Goal: Find contact information: Find contact information

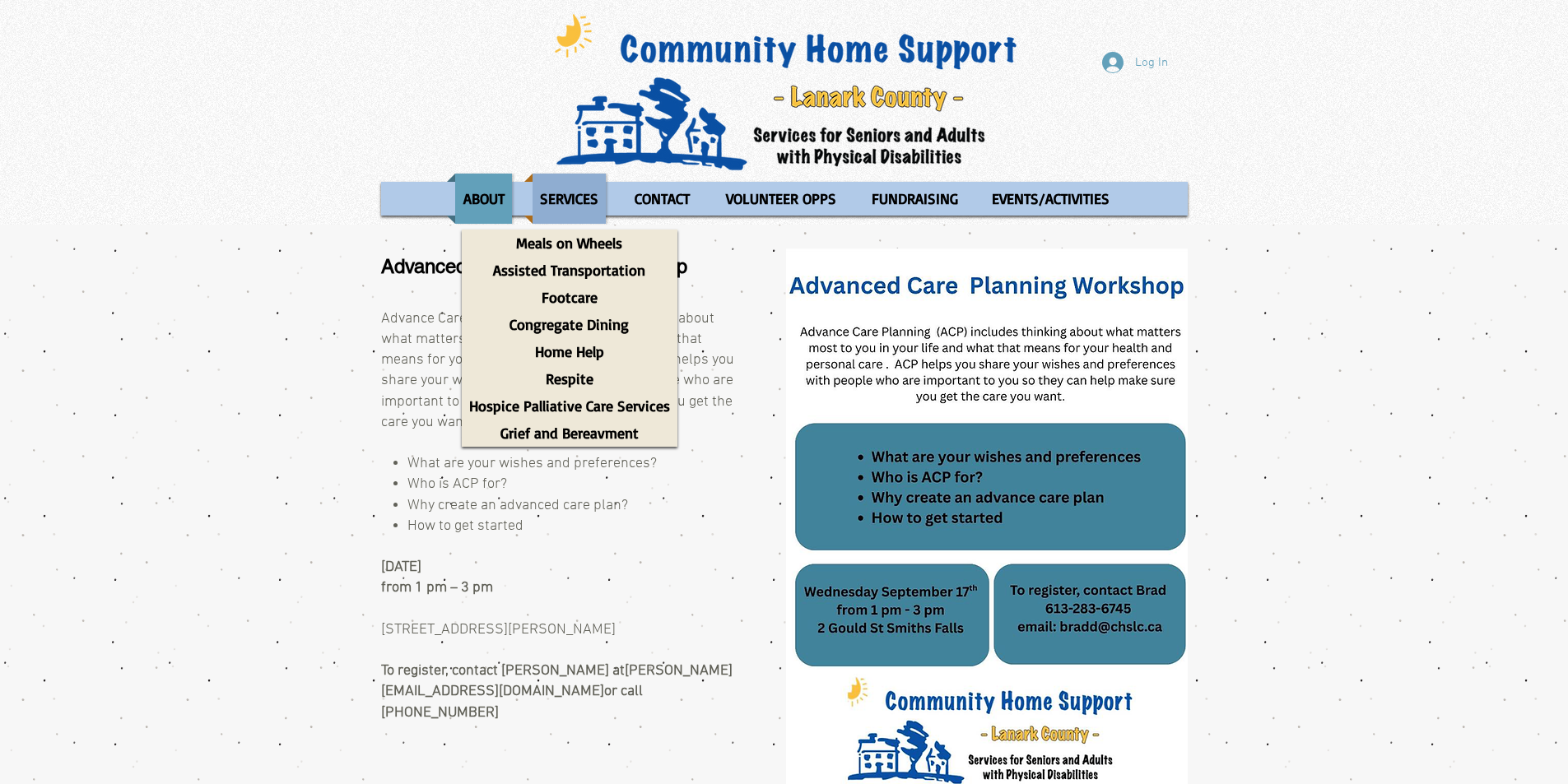
click at [568, 214] on p "SERVICES" at bounding box center [568, 199] width 73 height 50
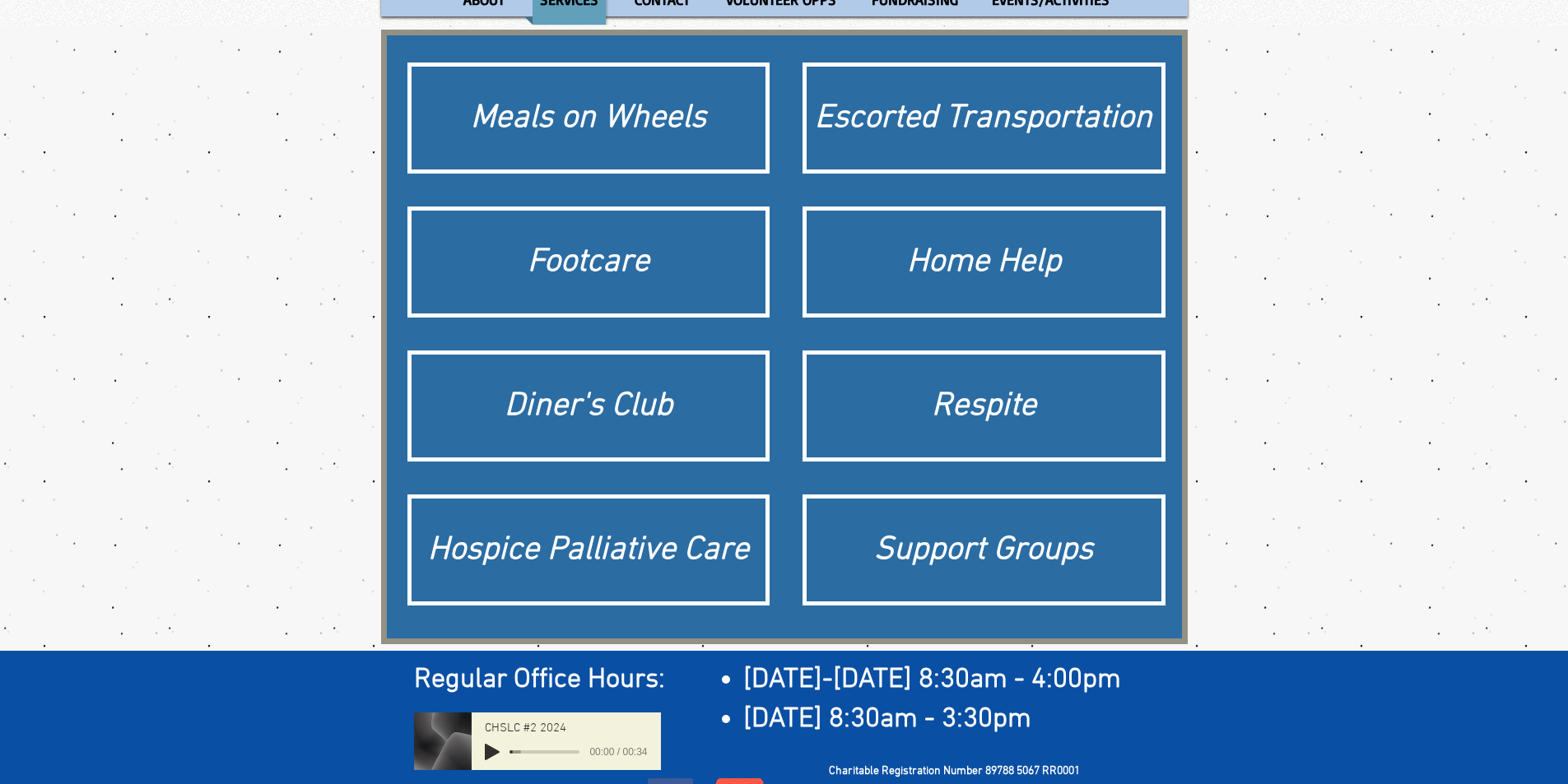
scroll to position [170, 0]
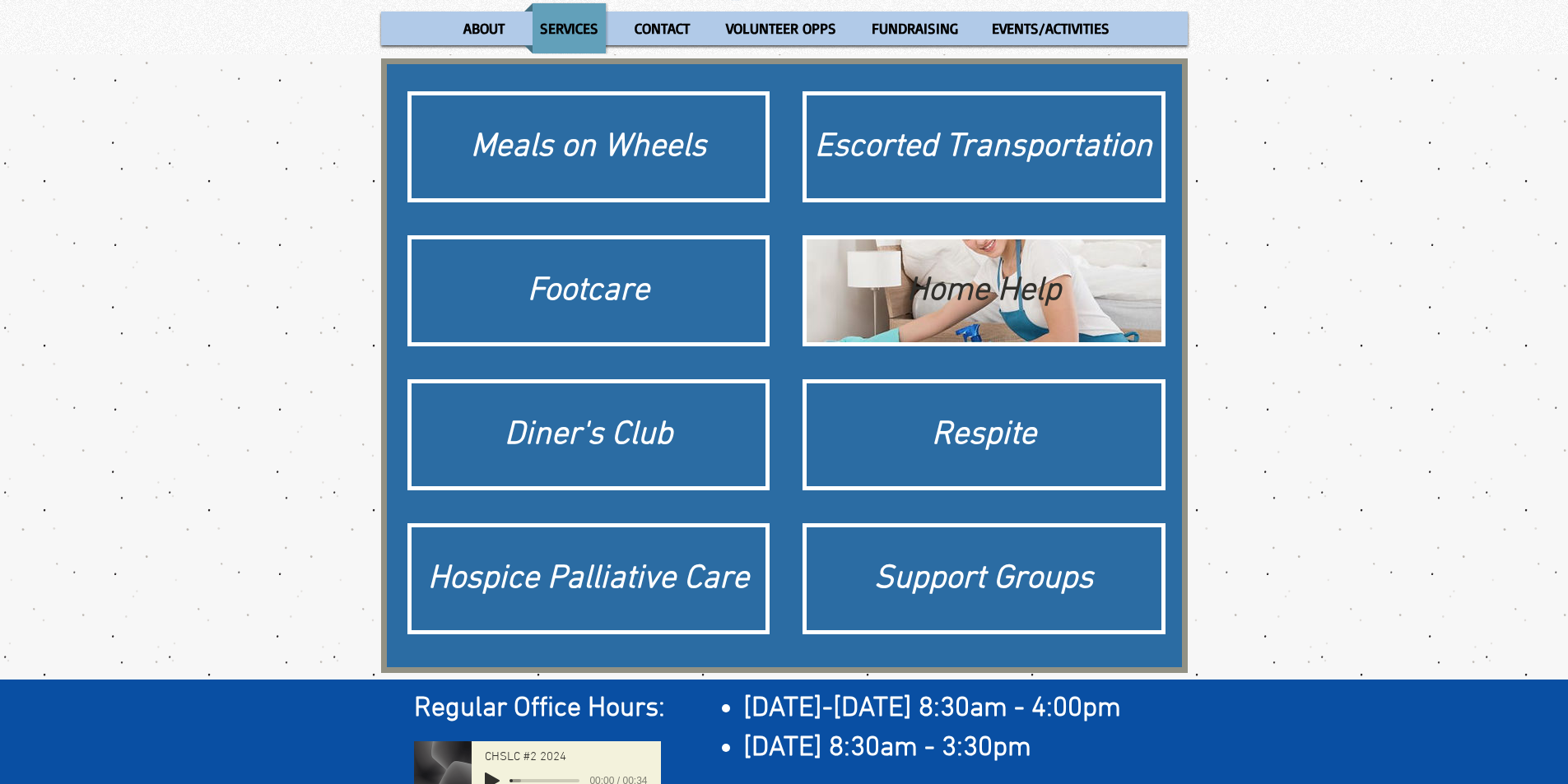
click at [1059, 302] on div "Home Help" at bounding box center [984, 291] width 339 height 46
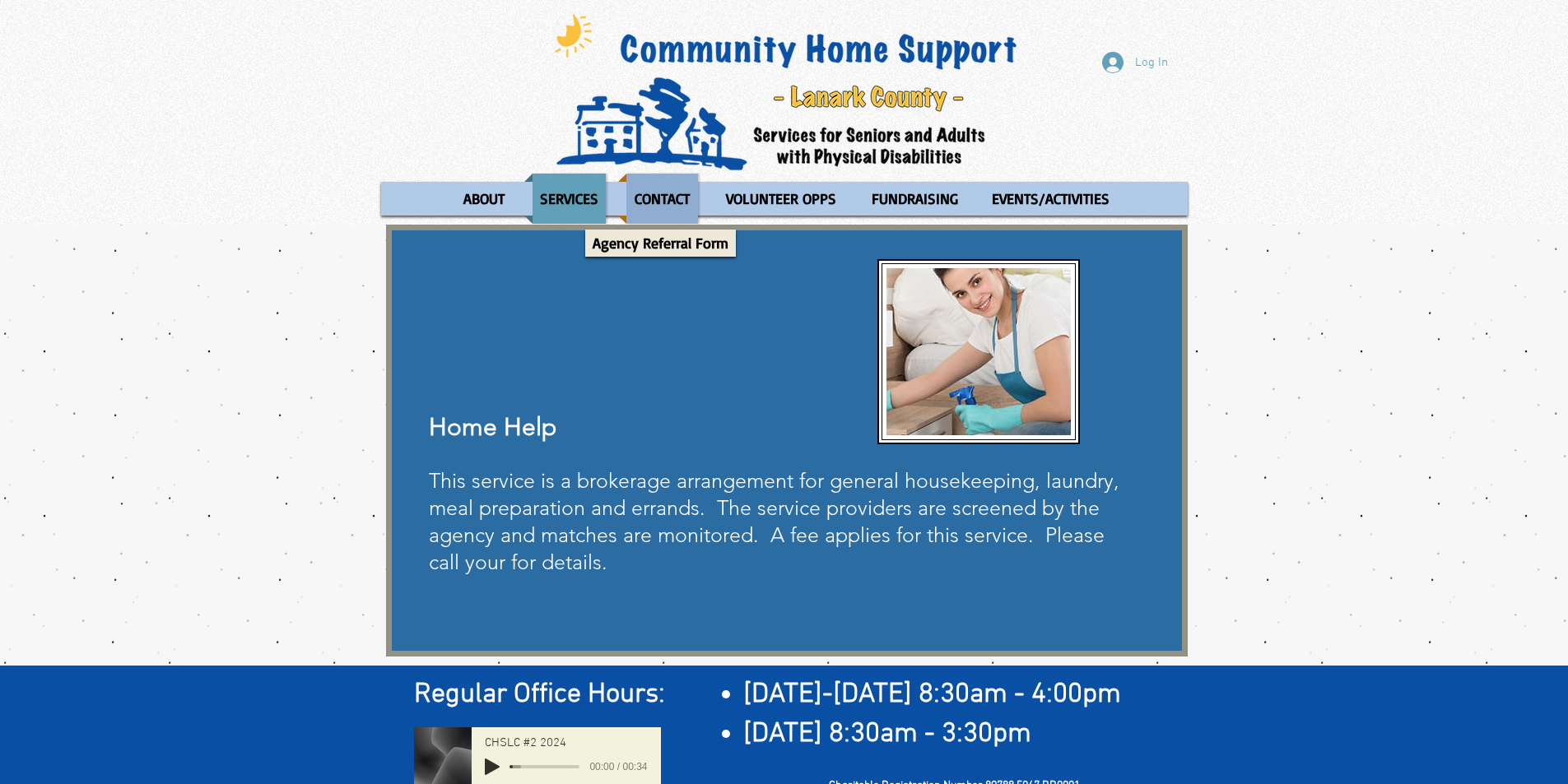
click at [672, 203] on p "CONTACT" at bounding box center [662, 199] width 70 height 50
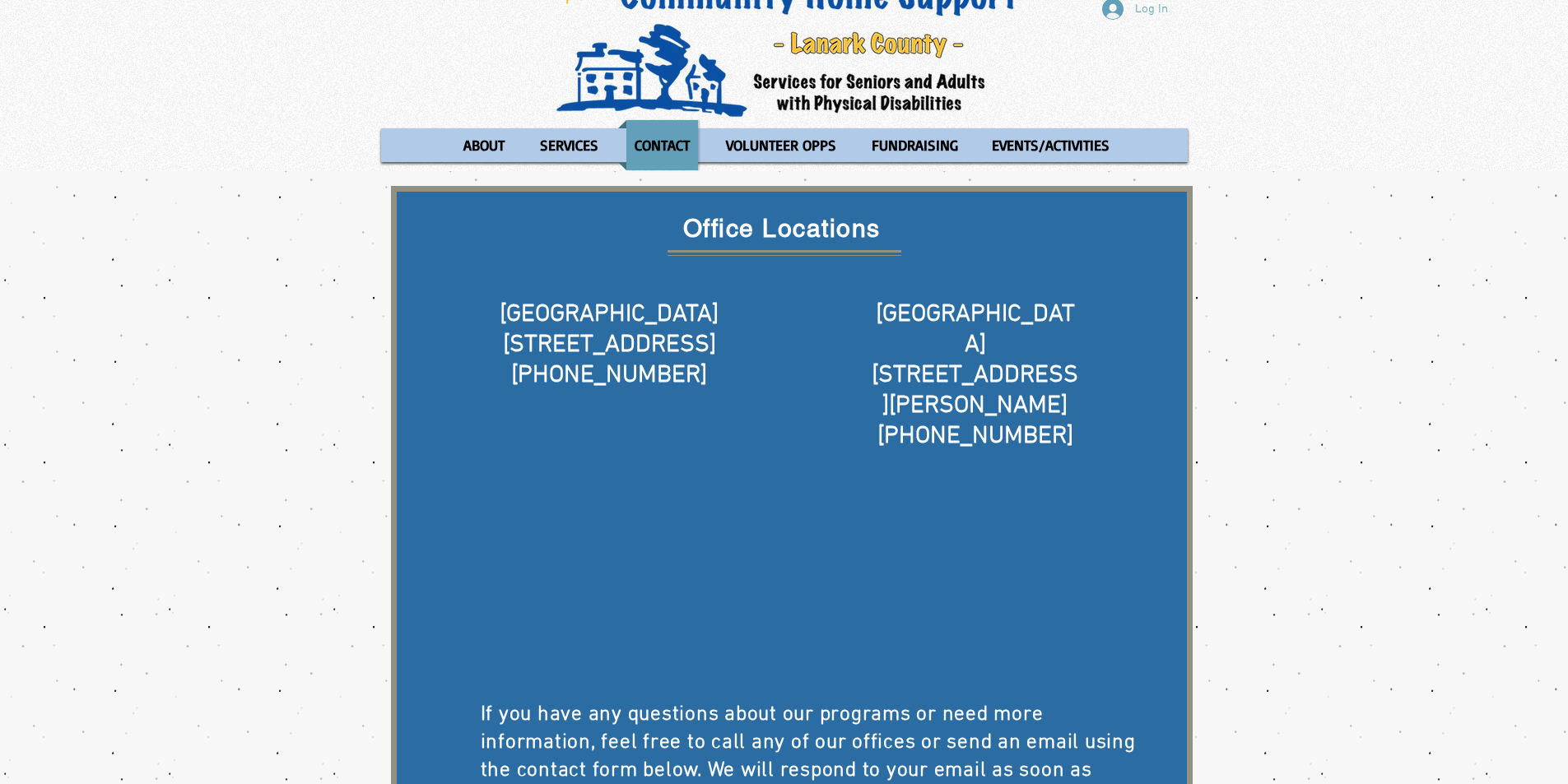
scroll to position [82, 0]
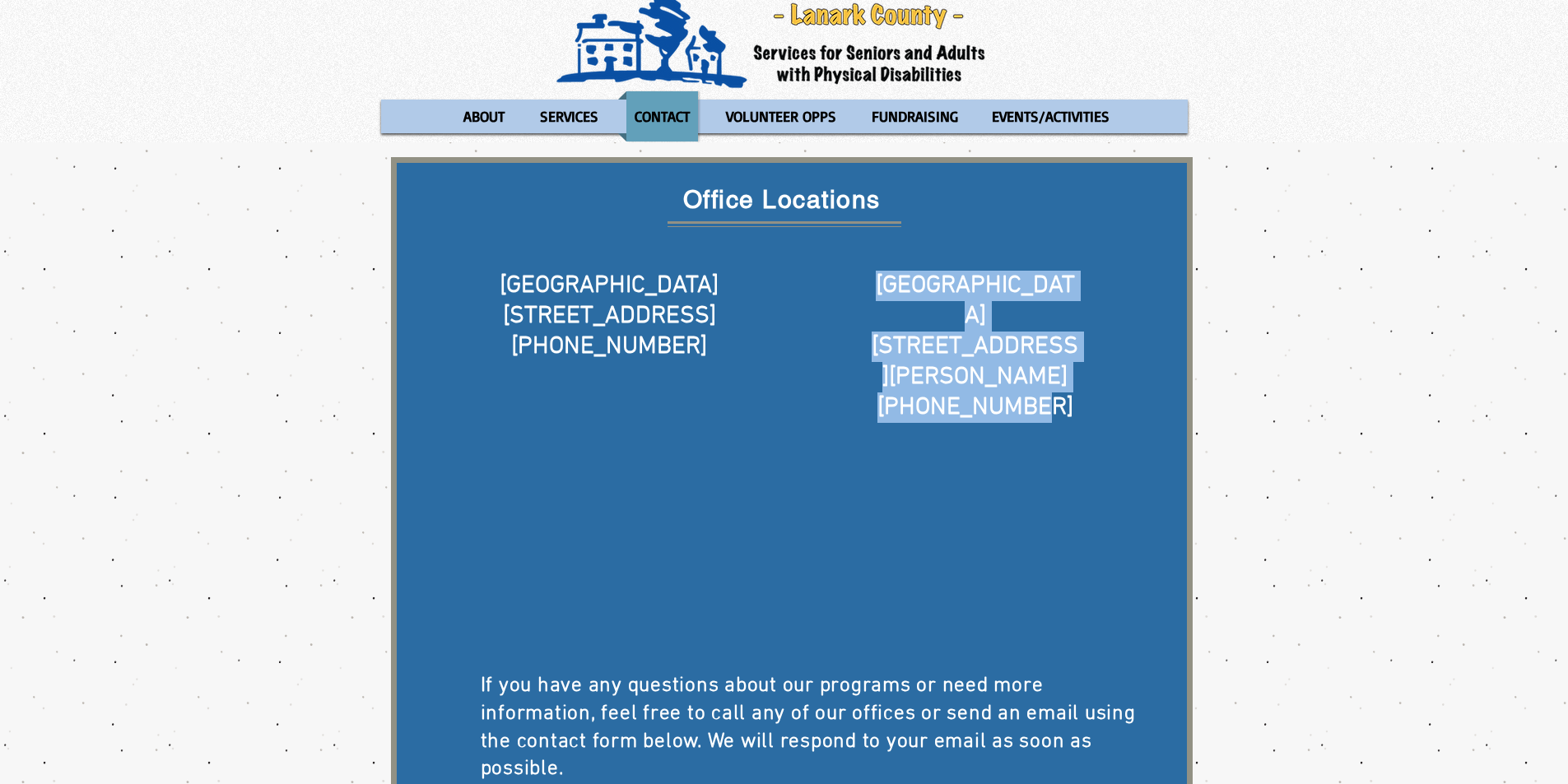
drag, startPoint x: 895, startPoint y: 277, endPoint x: 1078, endPoint y: 338, distance: 192.9
click at [1078, 338] on div "Smiths Falls 2 Gould St 613-283-6745 ​" at bounding box center [975, 363] width 211 height 184
copy div "Smiths Falls 2 Gould St 613-283-6745"
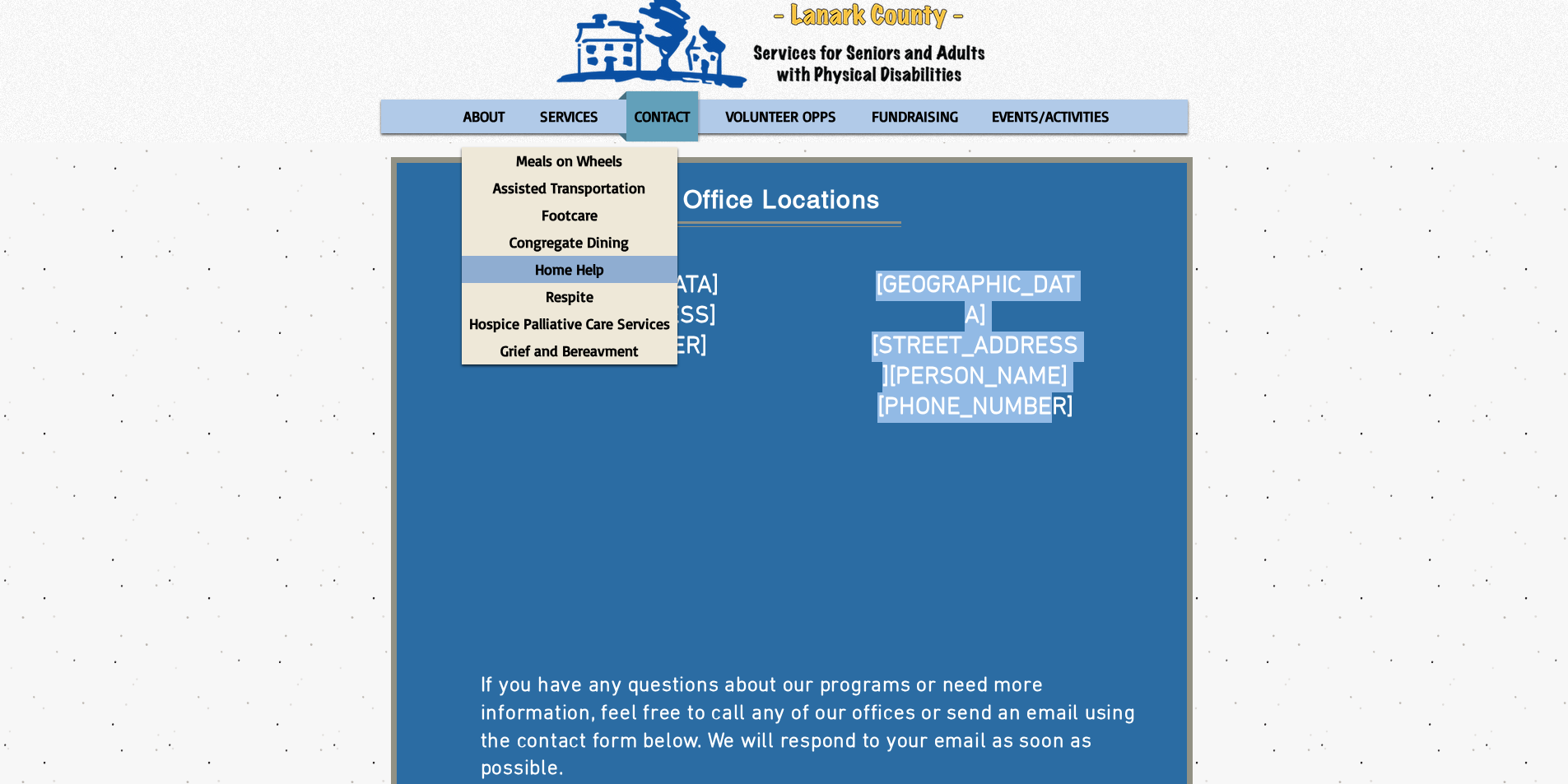
click at [564, 266] on p "Home Help" at bounding box center [569, 269] width 84 height 27
